Goal: Find specific page/section: Find specific page/section

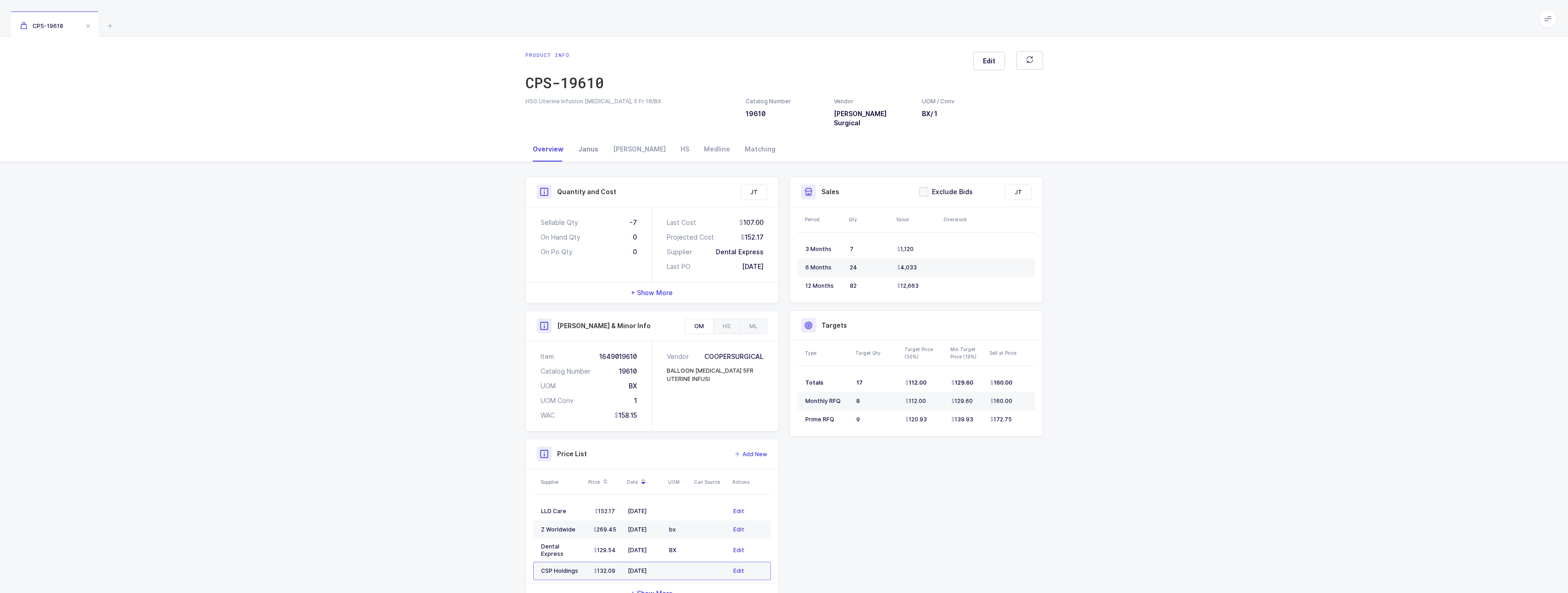
click at [594, 140] on div "Janus" at bounding box center [588, 149] width 35 height 25
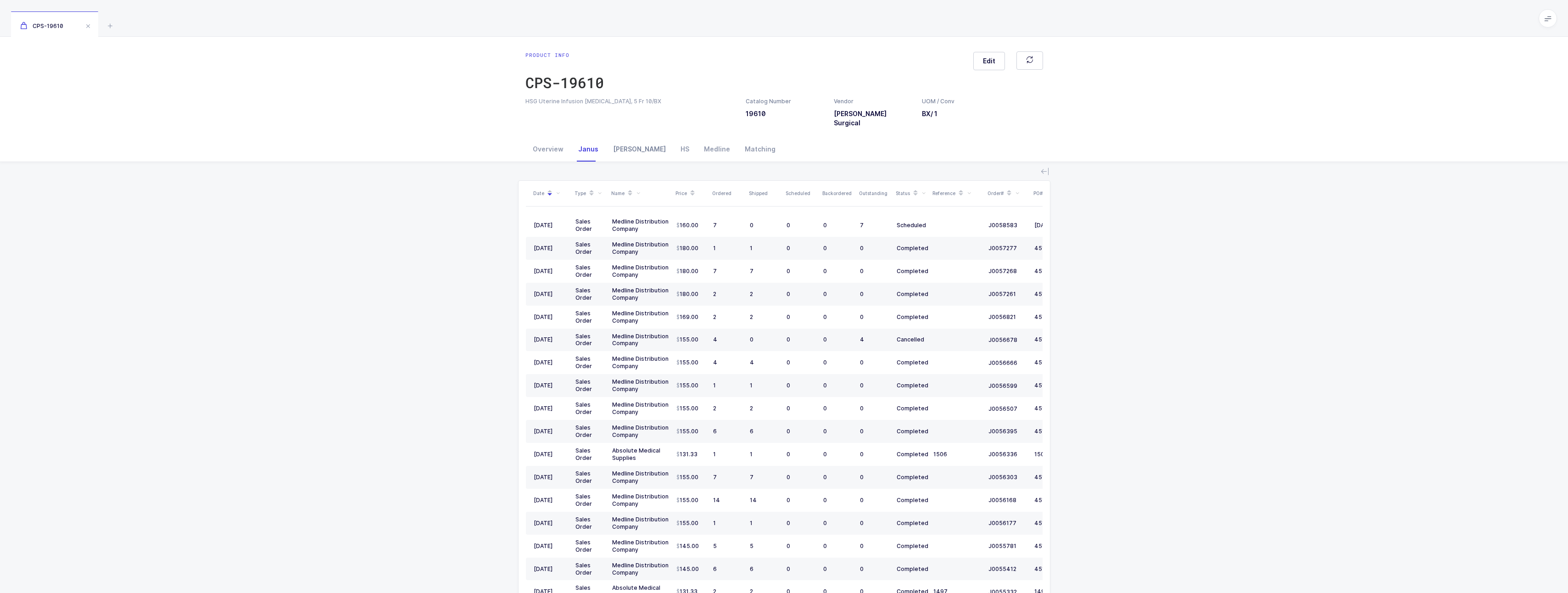
click at [619, 144] on div "[PERSON_NAME]" at bounding box center [639, 149] width 67 height 25
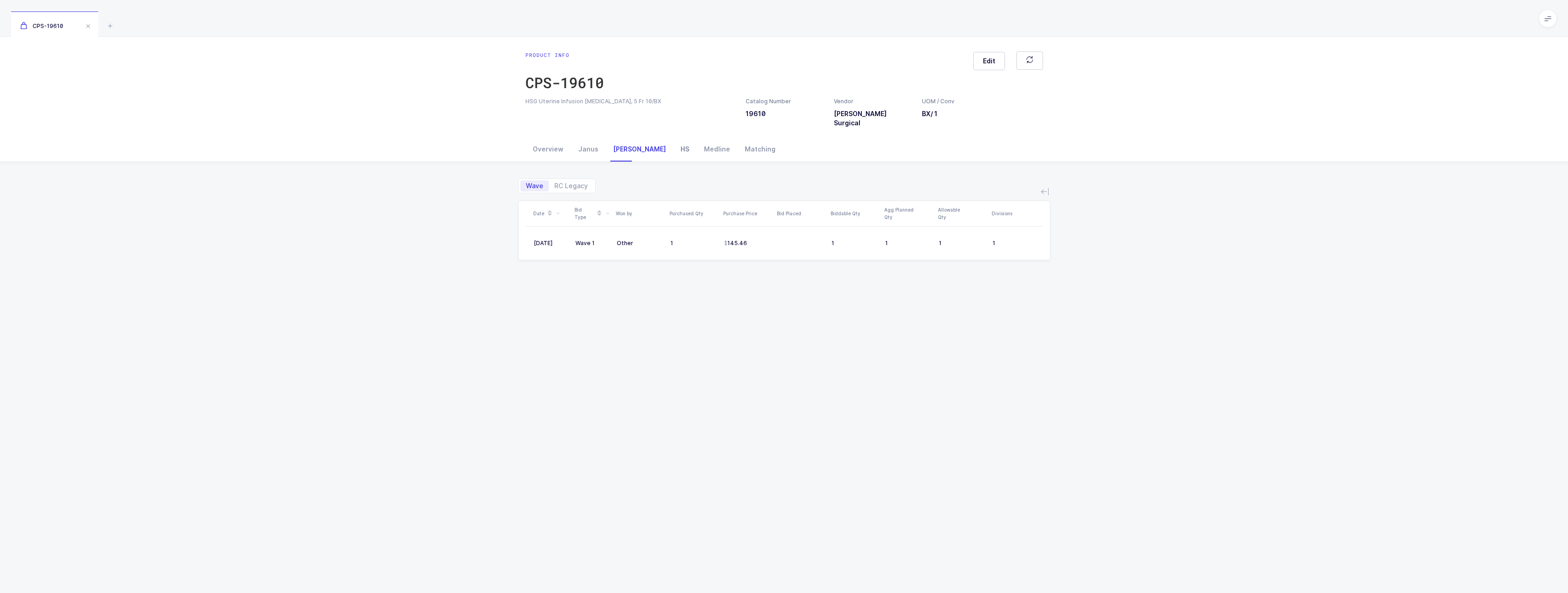
click at [673, 145] on div "HS" at bounding box center [685, 149] width 23 height 25
click at [528, 179] on div "RFP" at bounding box center [533, 184] width 29 height 15
click at [697, 145] on div "Medline" at bounding box center [717, 149] width 41 height 25
click at [1049, 186] on button at bounding box center [1045, 191] width 11 height 11
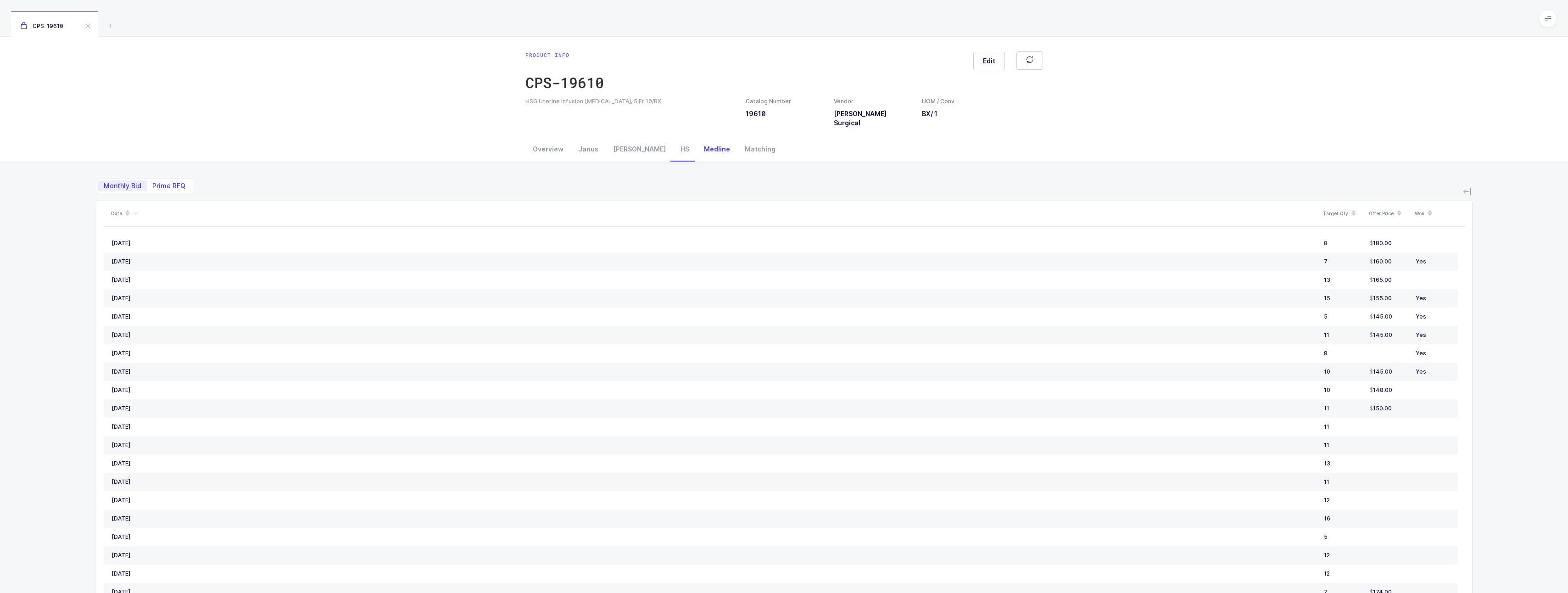
click at [160, 183] on span "Prime RFQ" at bounding box center [169, 186] width 33 height 6
click at [153, 180] on input "Prime RFQ" at bounding box center [150, 183] width 6 height 6
radio input "true"
click at [129, 183] on span "Monthly Bid" at bounding box center [122, 186] width 37 height 6
click at [104, 180] on input "Monthly Bid" at bounding box center [101, 183] width 6 height 6
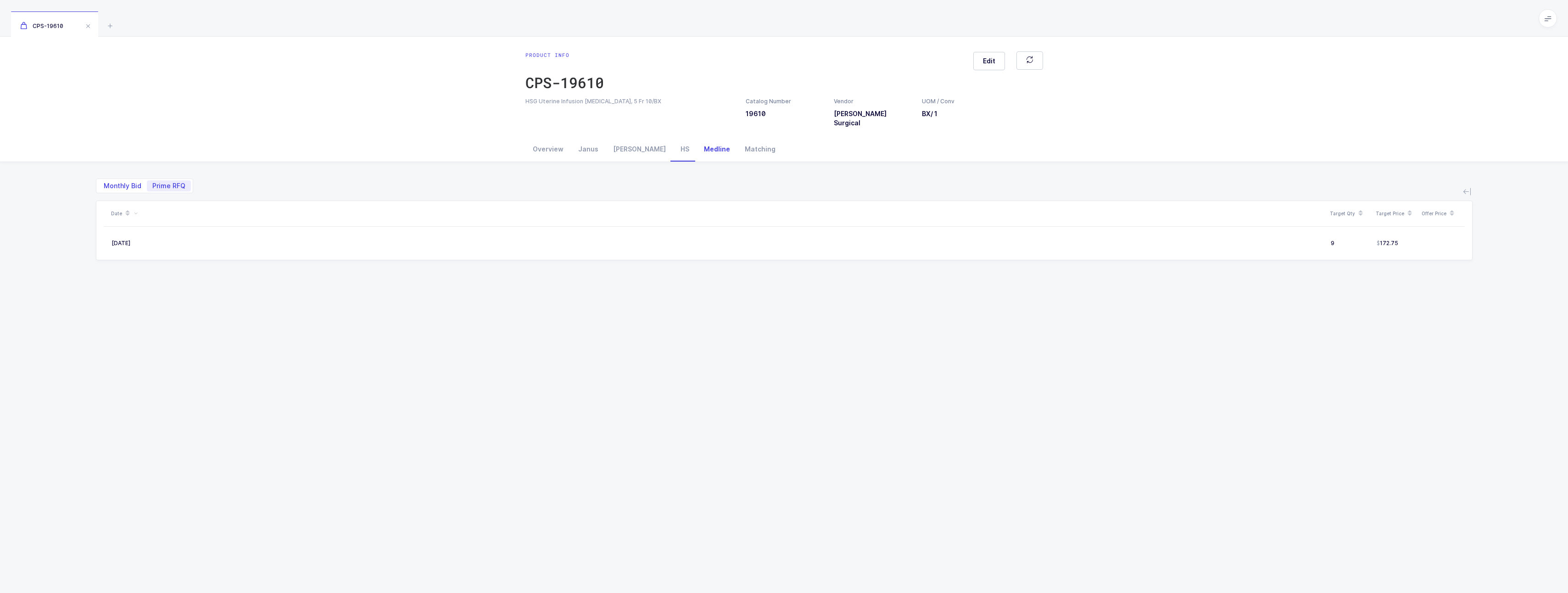
radio input "true"
radio input "false"
click at [541, 137] on div "Overview" at bounding box center [548, 149] width 46 height 25
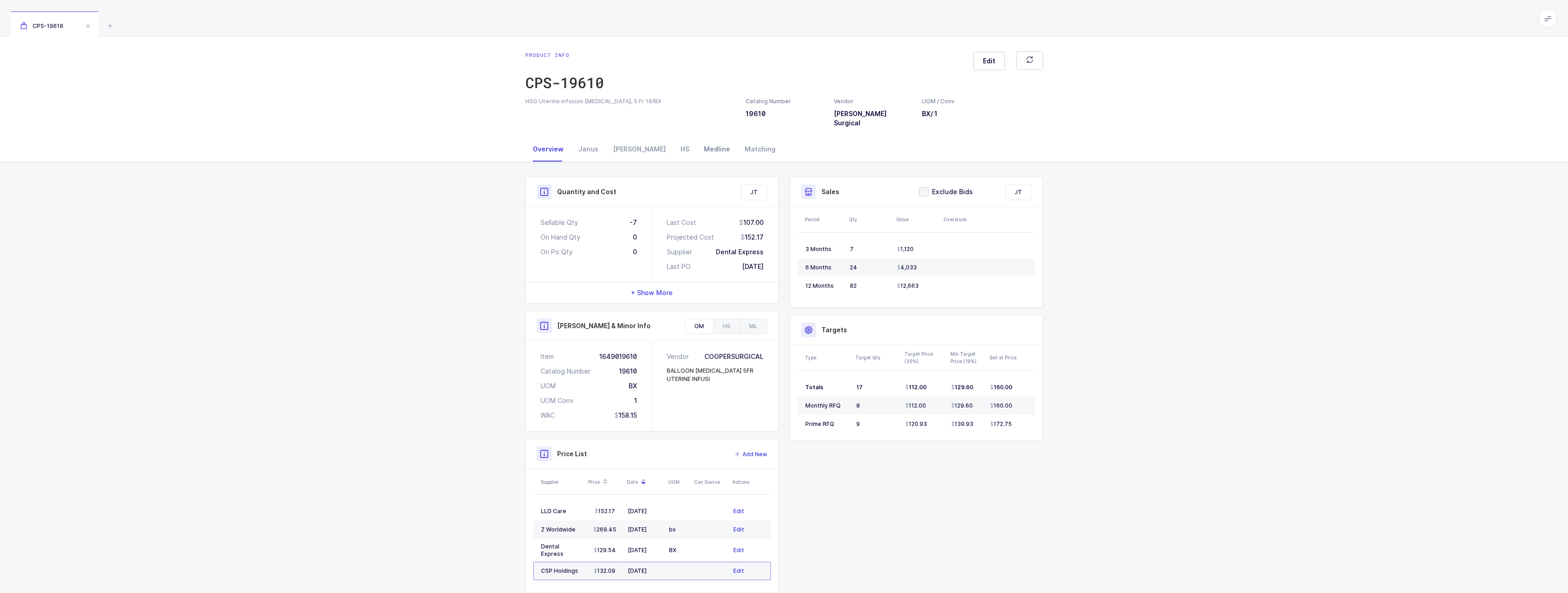
click at [697, 143] on div "Medline" at bounding box center [717, 149] width 41 height 25
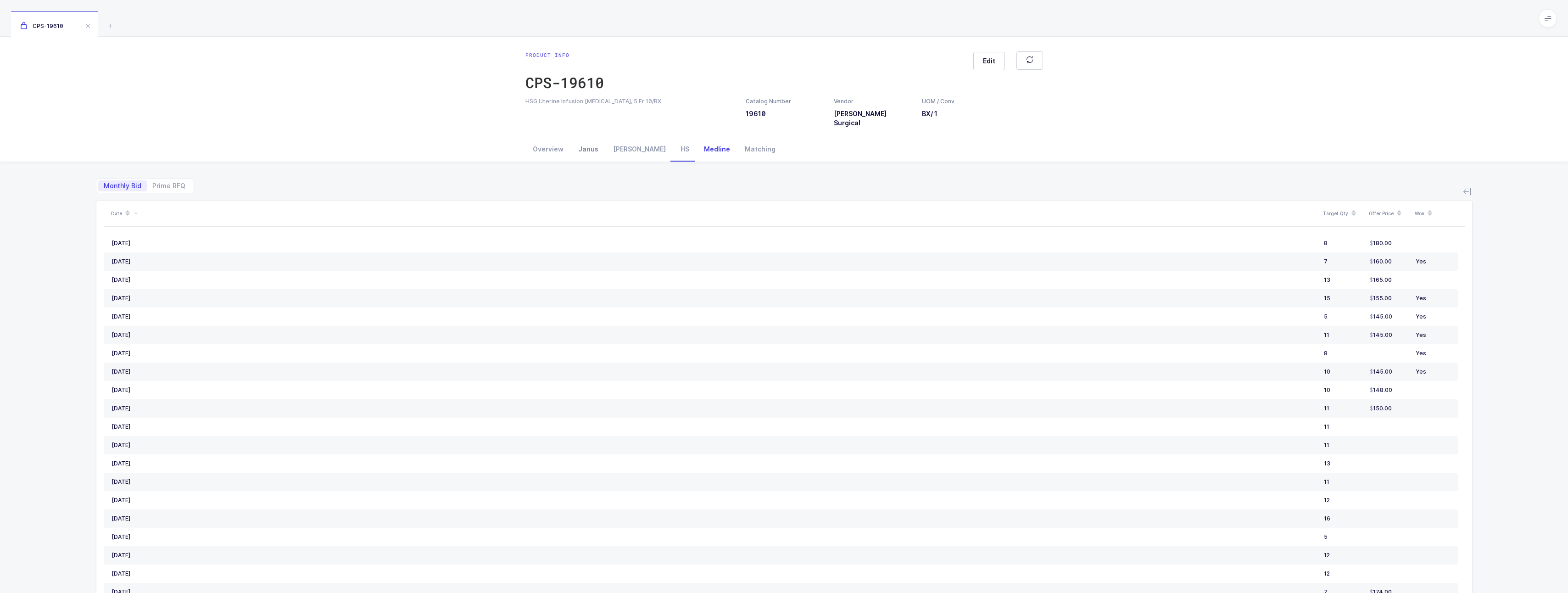
click at [583, 137] on div "Janus" at bounding box center [588, 149] width 35 height 25
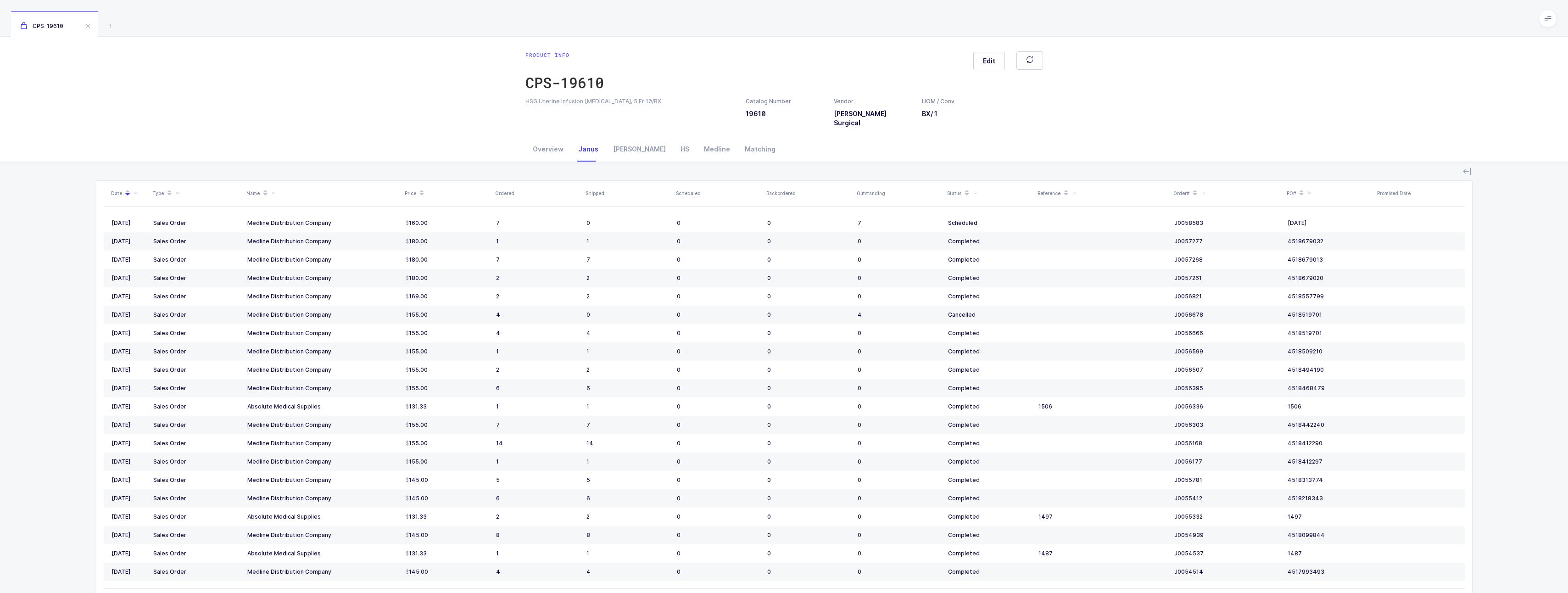
click at [167, 188] on icon at bounding box center [169, 190] width 4 height 4
